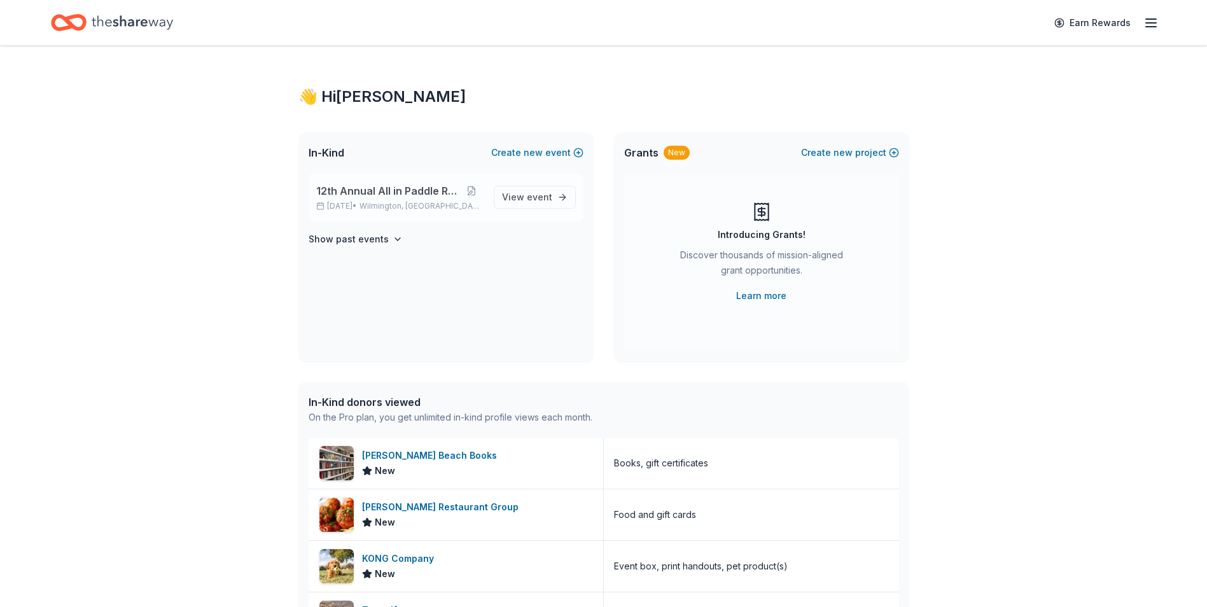
click at [378, 200] on div "12th Annual All in Paddle Raffle [DATE] • [GEOGRAPHIC_DATA], DE" at bounding box center [399, 197] width 167 height 28
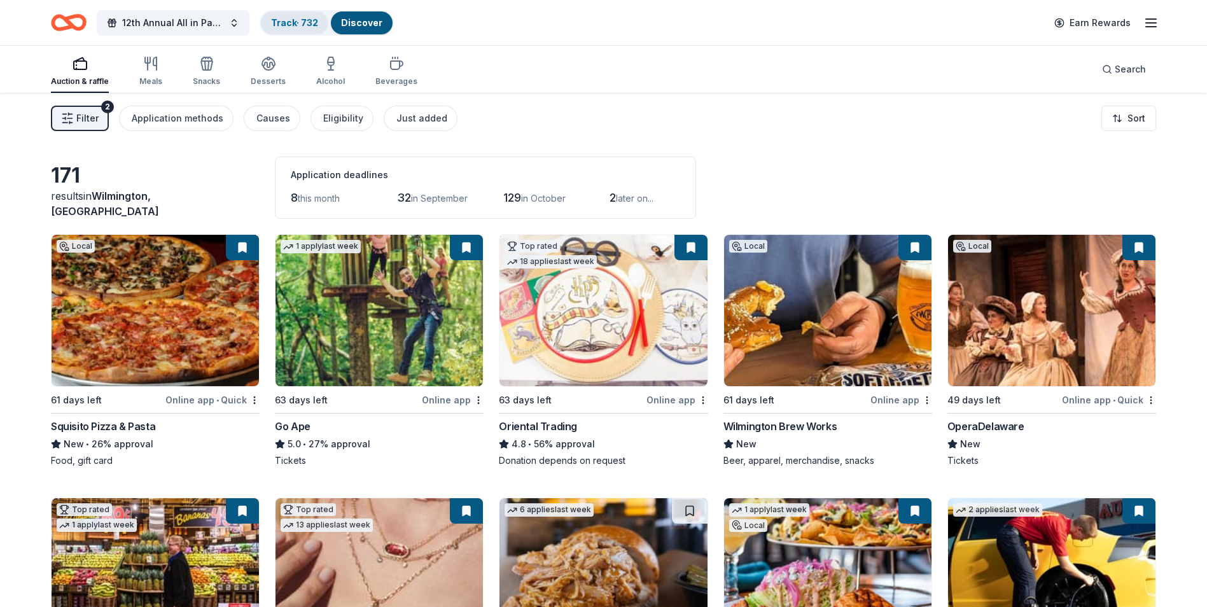
click at [297, 29] on div "Track · 732" at bounding box center [294, 22] width 67 height 23
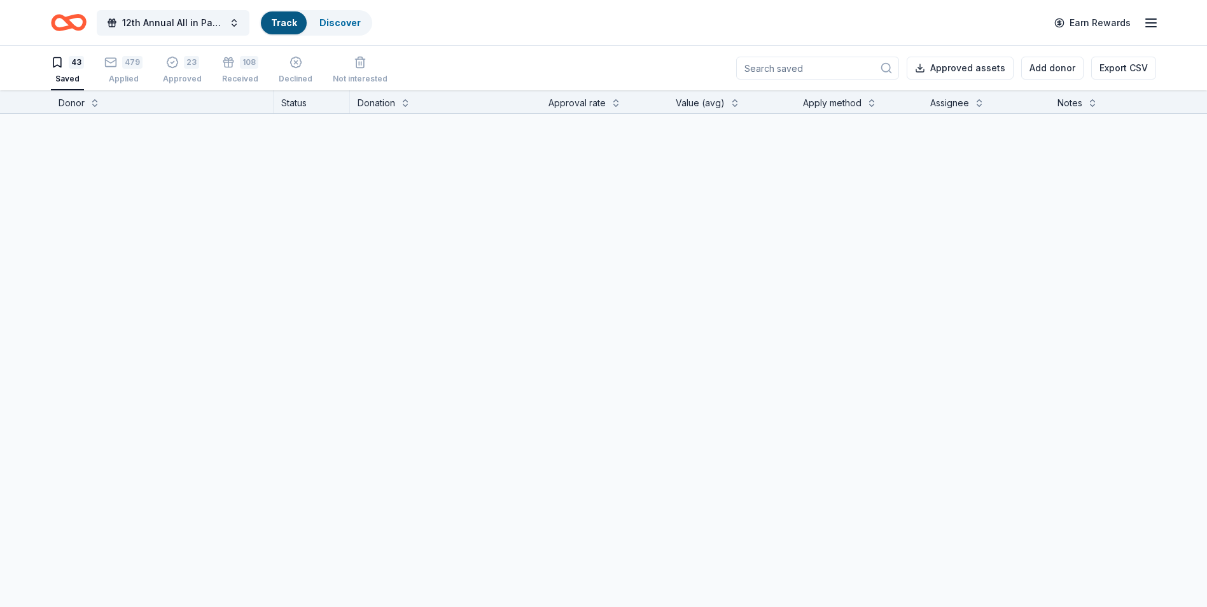
scroll to position [1, 0]
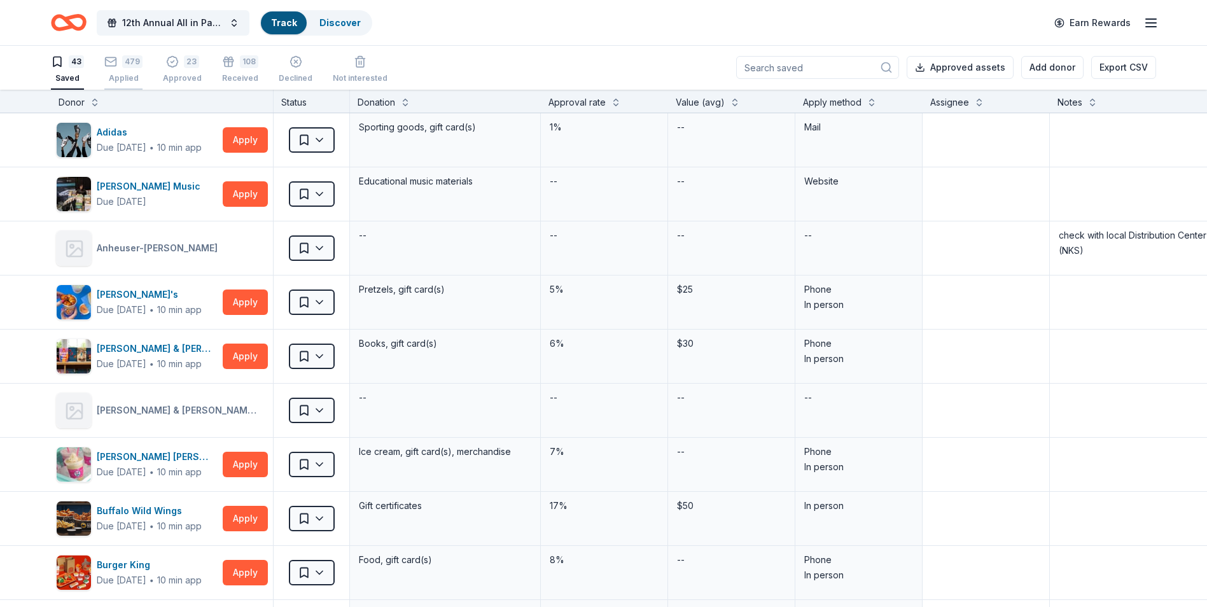
click at [125, 75] on div "Applied" at bounding box center [123, 78] width 38 height 10
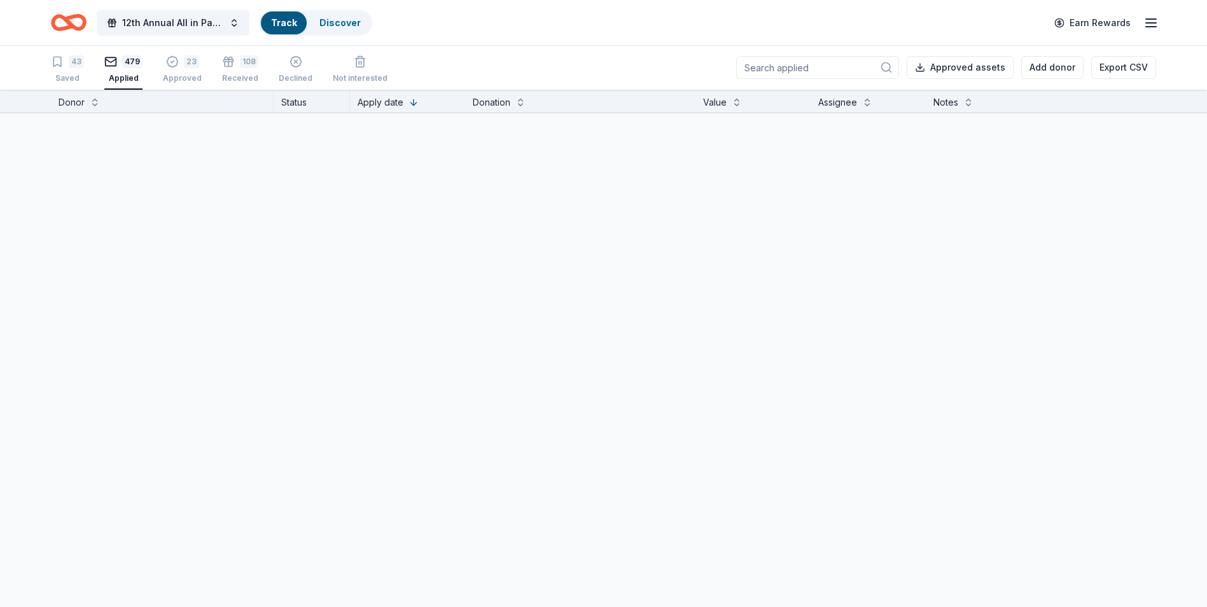
click at [773, 65] on input at bounding box center [817, 67] width 163 height 23
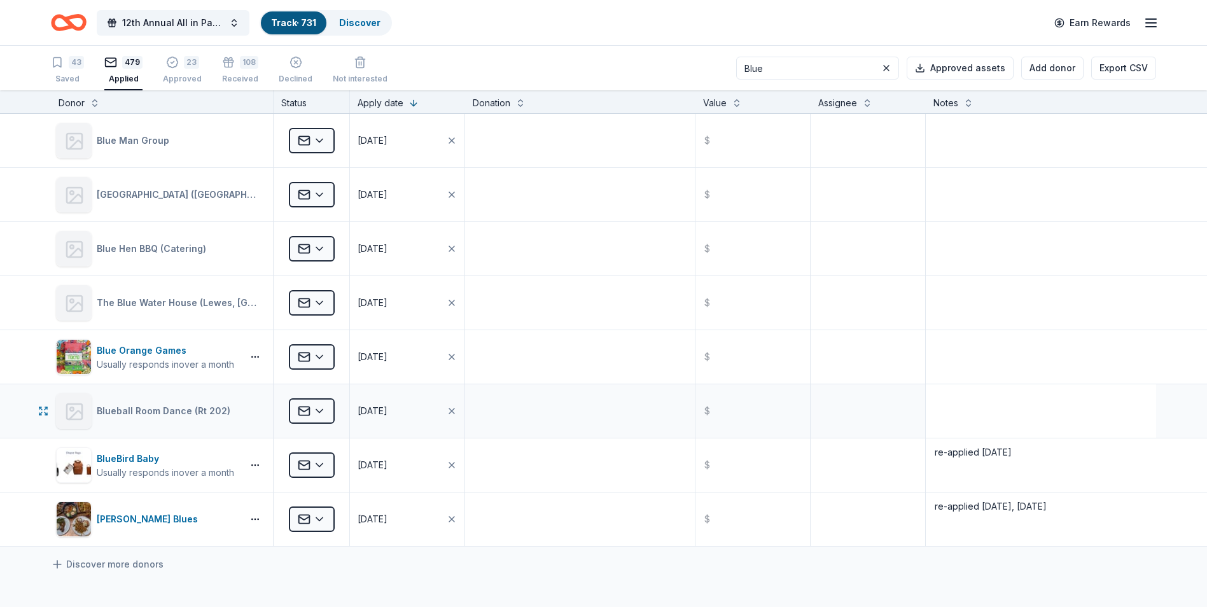
type input "Blue"
click at [949, 396] on textarea at bounding box center [1041, 411] width 228 height 51
type textarea "re-applied [DATE]"
click at [976, 347] on textarea at bounding box center [1041, 357] width 228 height 51
